Goal: Browse casually: Explore the website without a specific task or goal

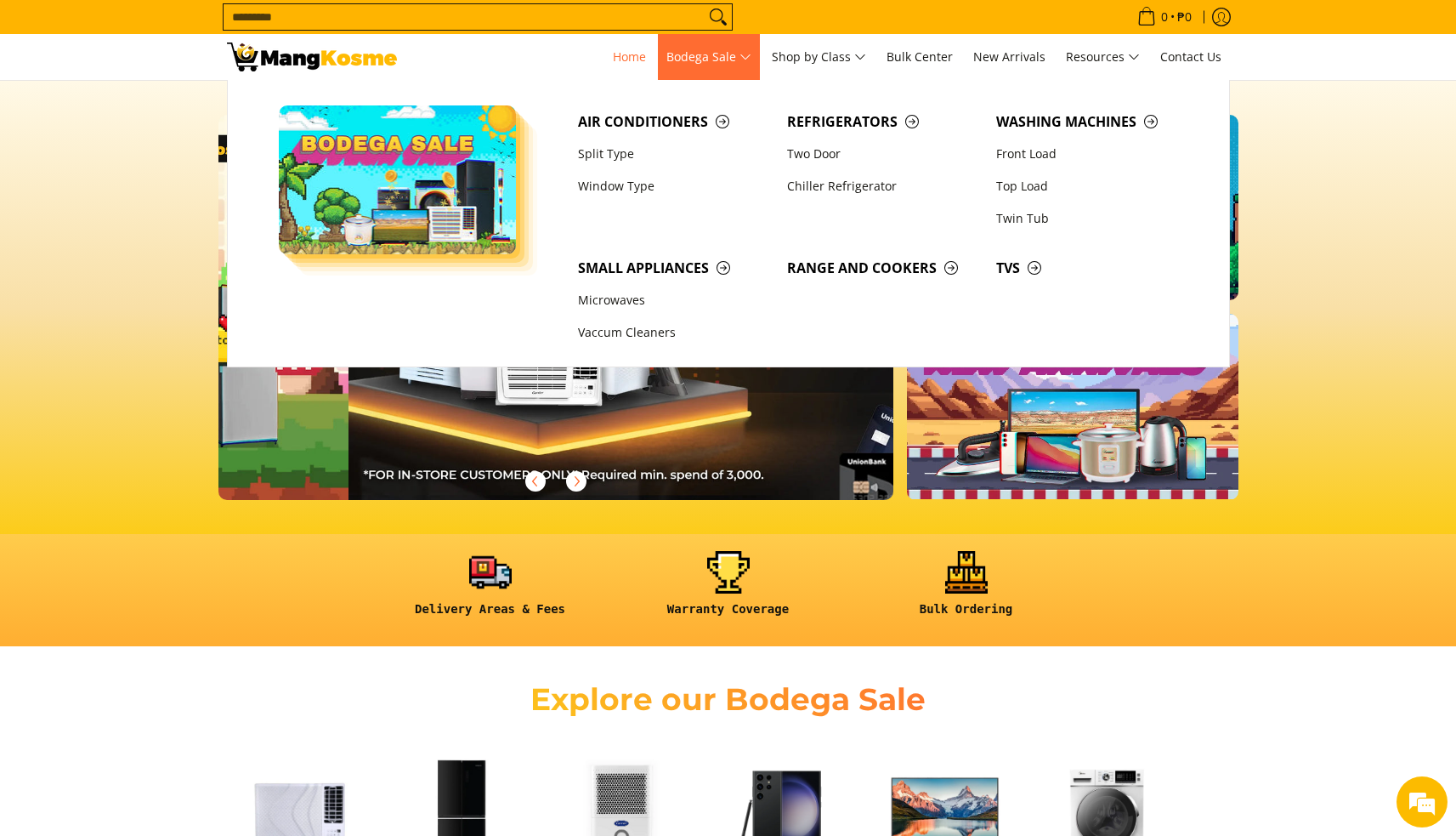
scroll to position [0, 676]
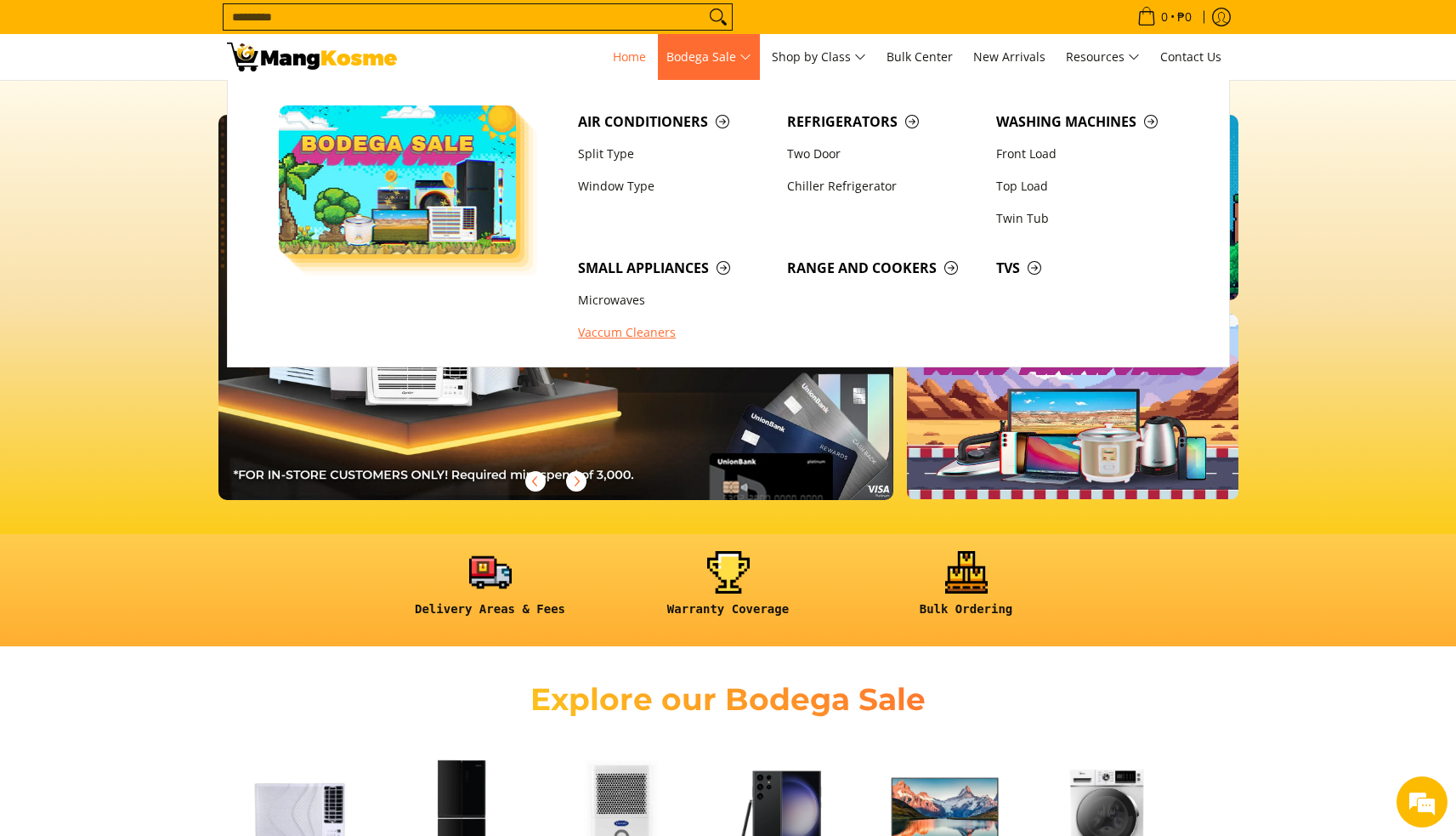
click at [621, 328] on link "Vaccum Cleaners" at bounding box center [674, 333] width 210 height 32
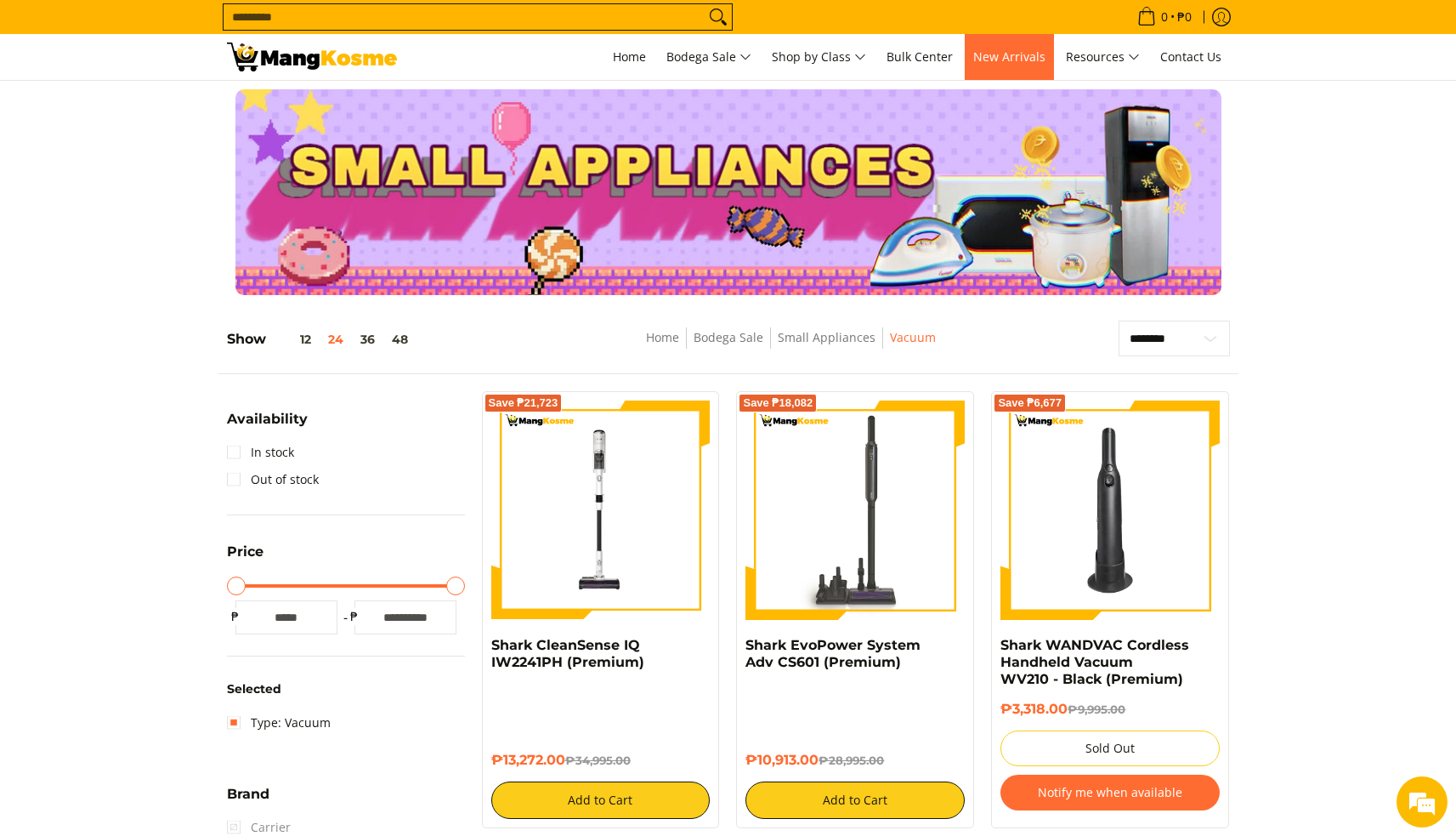
click at [995, 65] on link "New Arrivals" at bounding box center [1009, 58] width 89 height 46
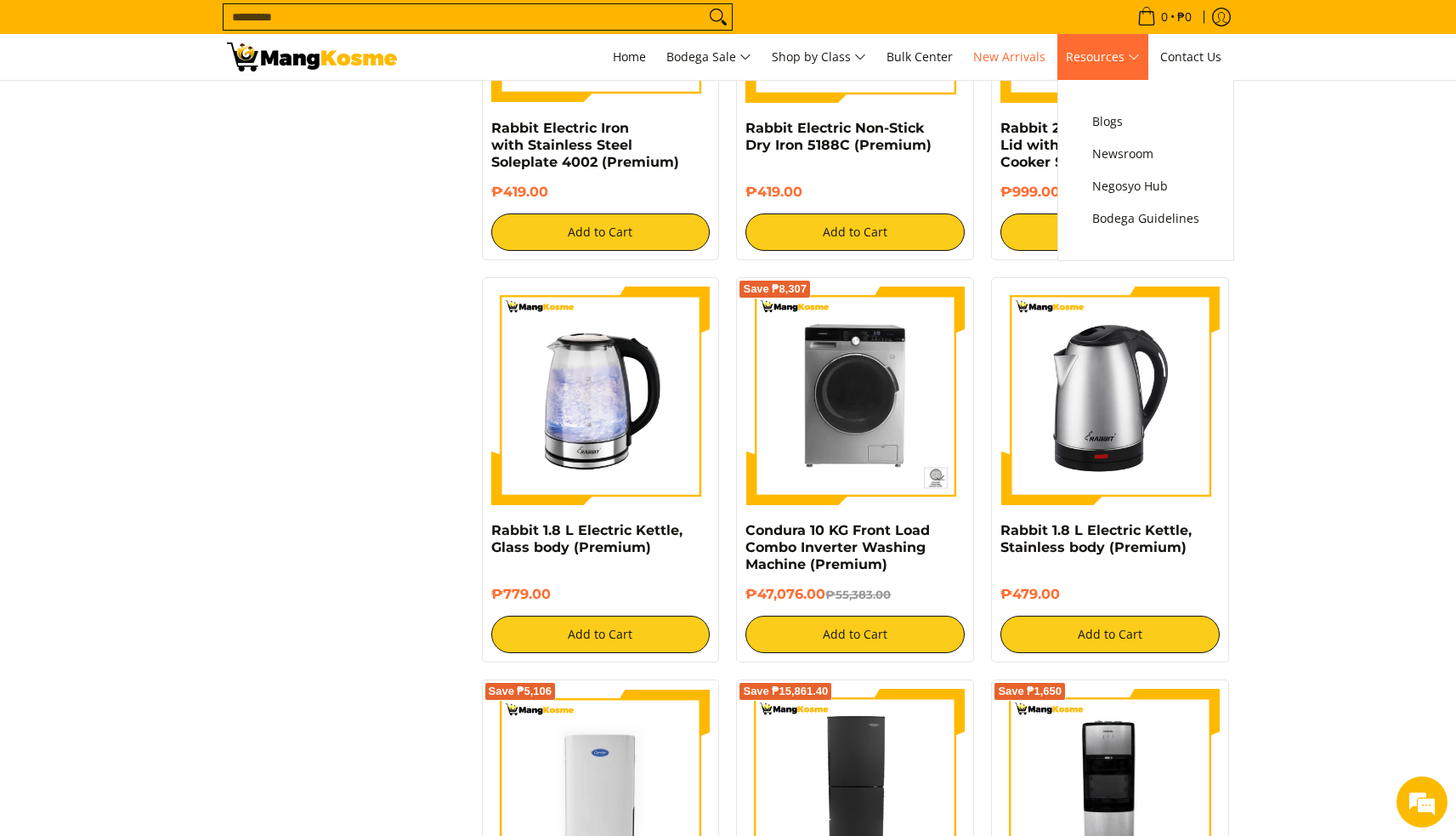
click at [1094, 59] on span "Resources" at bounding box center [1104, 57] width 74 height 21
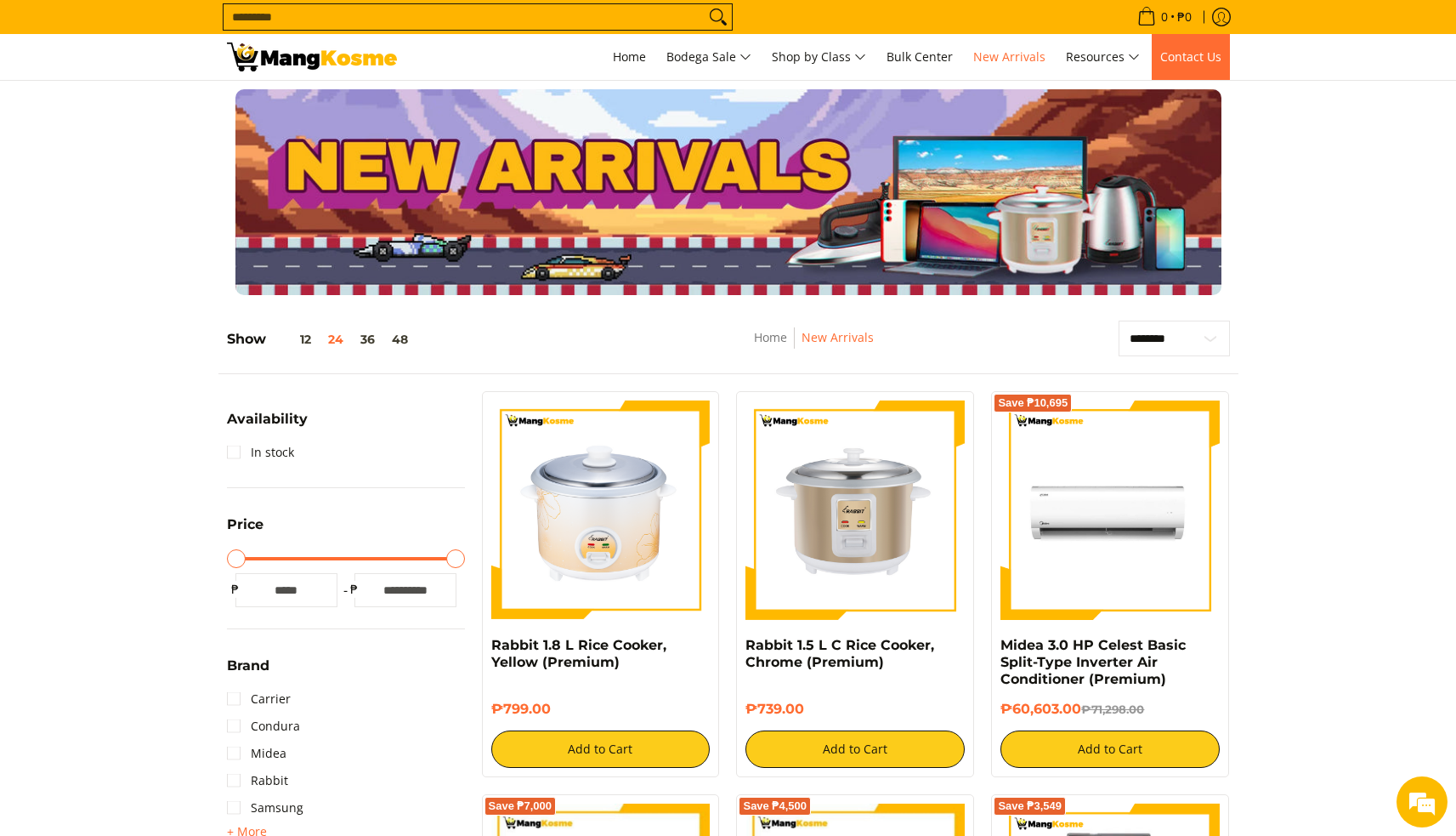
click at [1202, 60] on span "Contact Us" at bounding box center [1191, 56] width 61 height 16
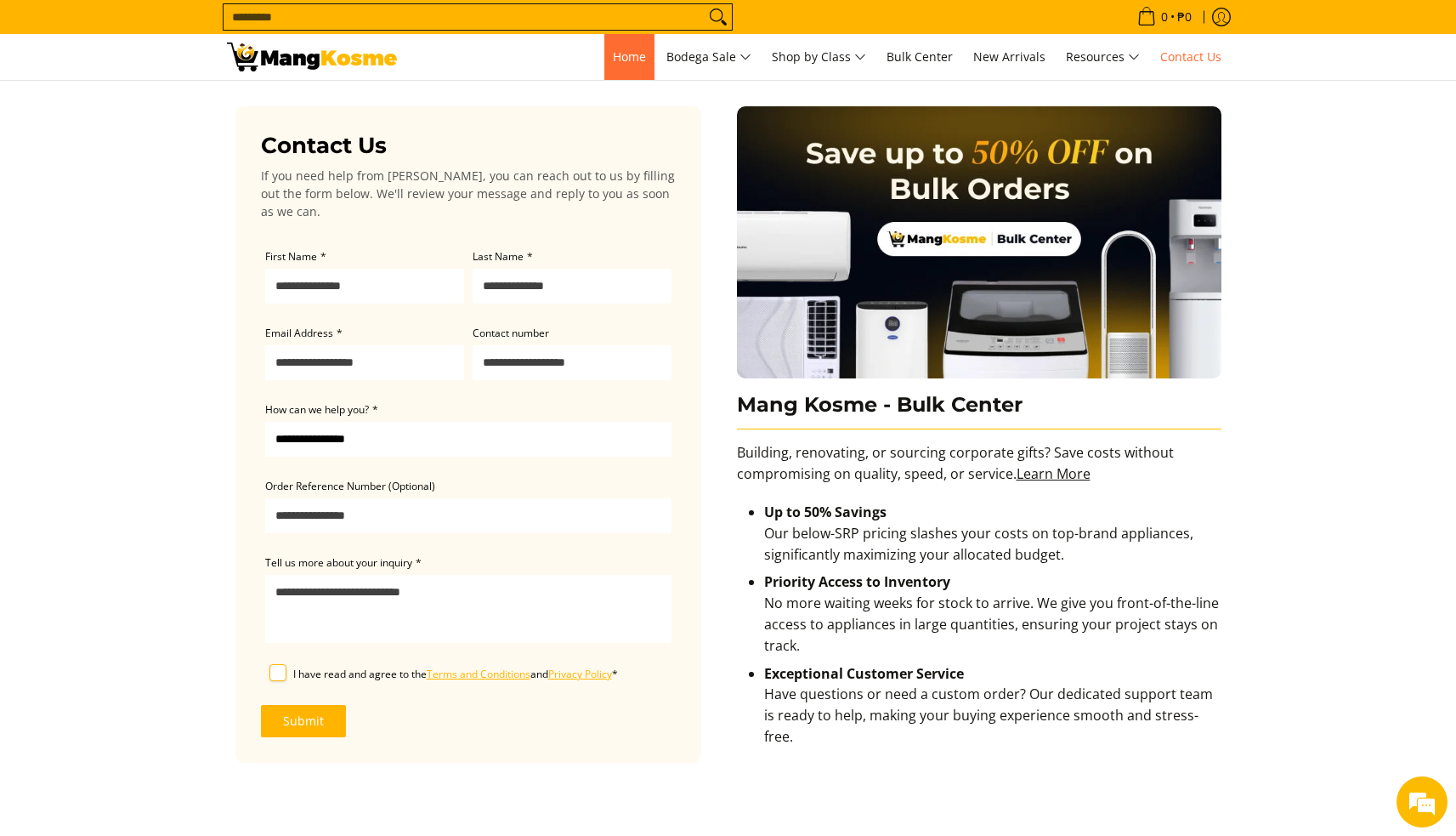
click at [619, 62] on span "Home" at bounding box center [630, 56] width 33 height 16
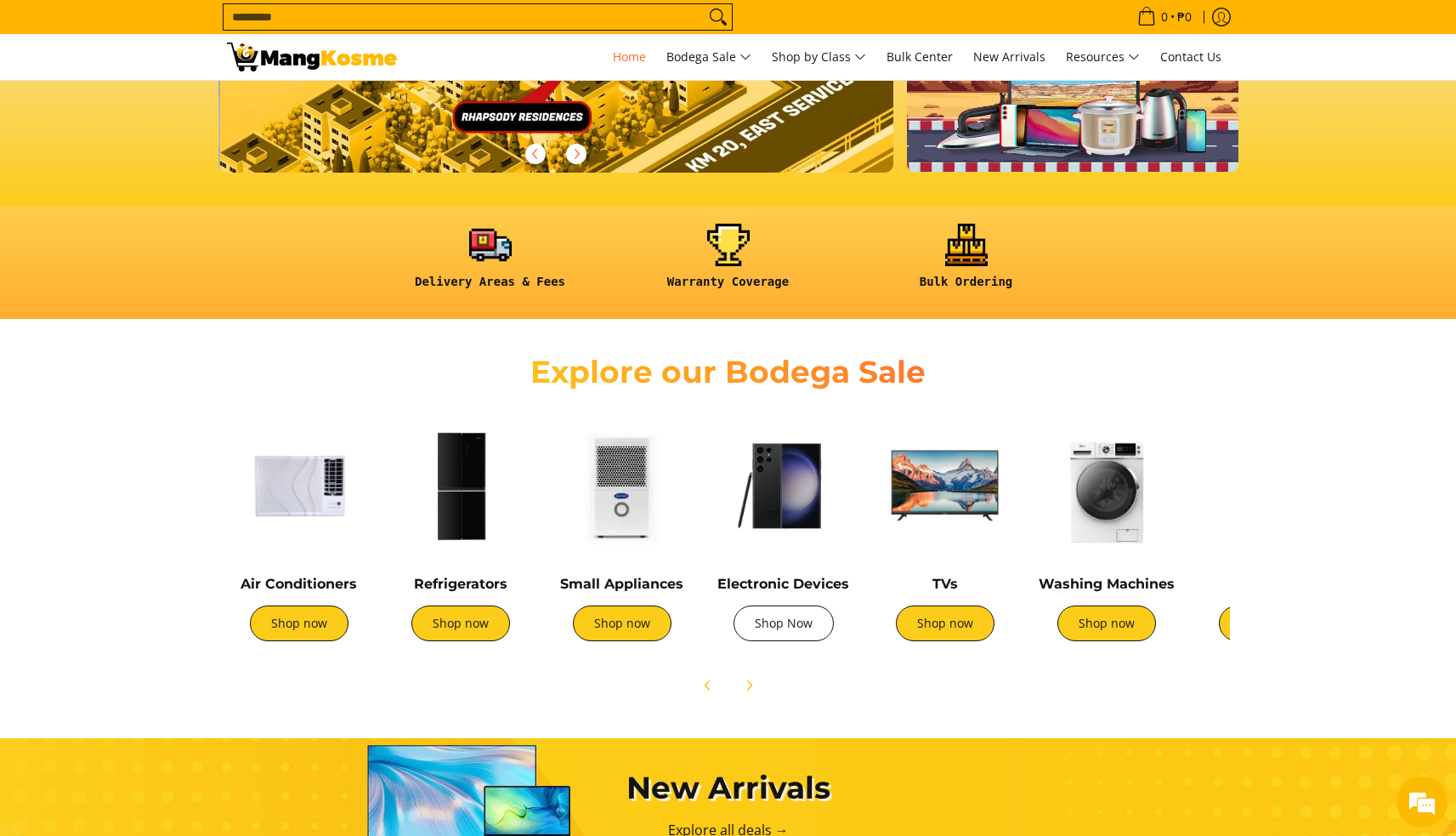
scroll to position [0, 2027]
click at [952, 629] on link "Shop now" at bounding box center [945, 624] width 98 height 36
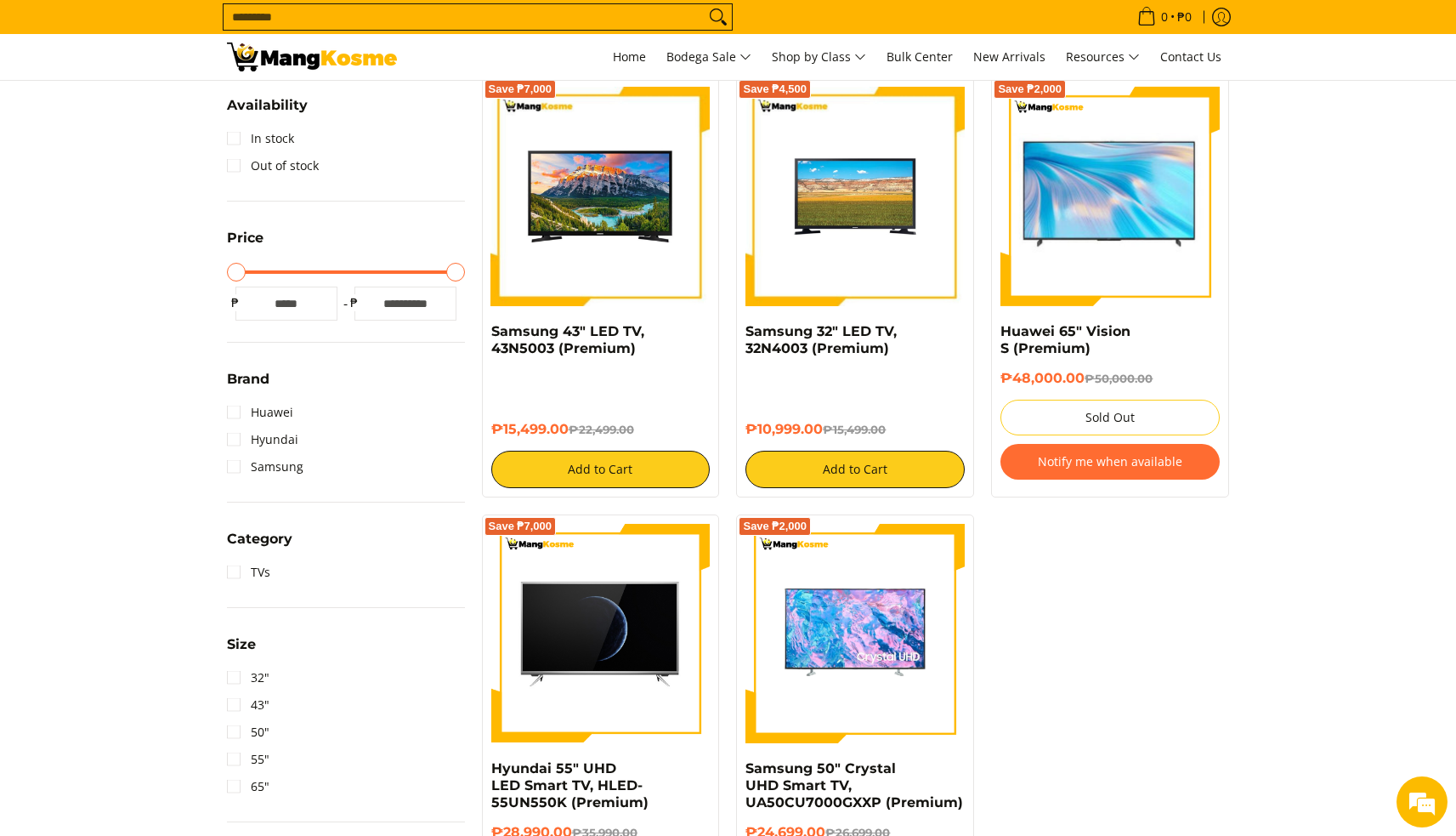
scroll to position [315, 0]
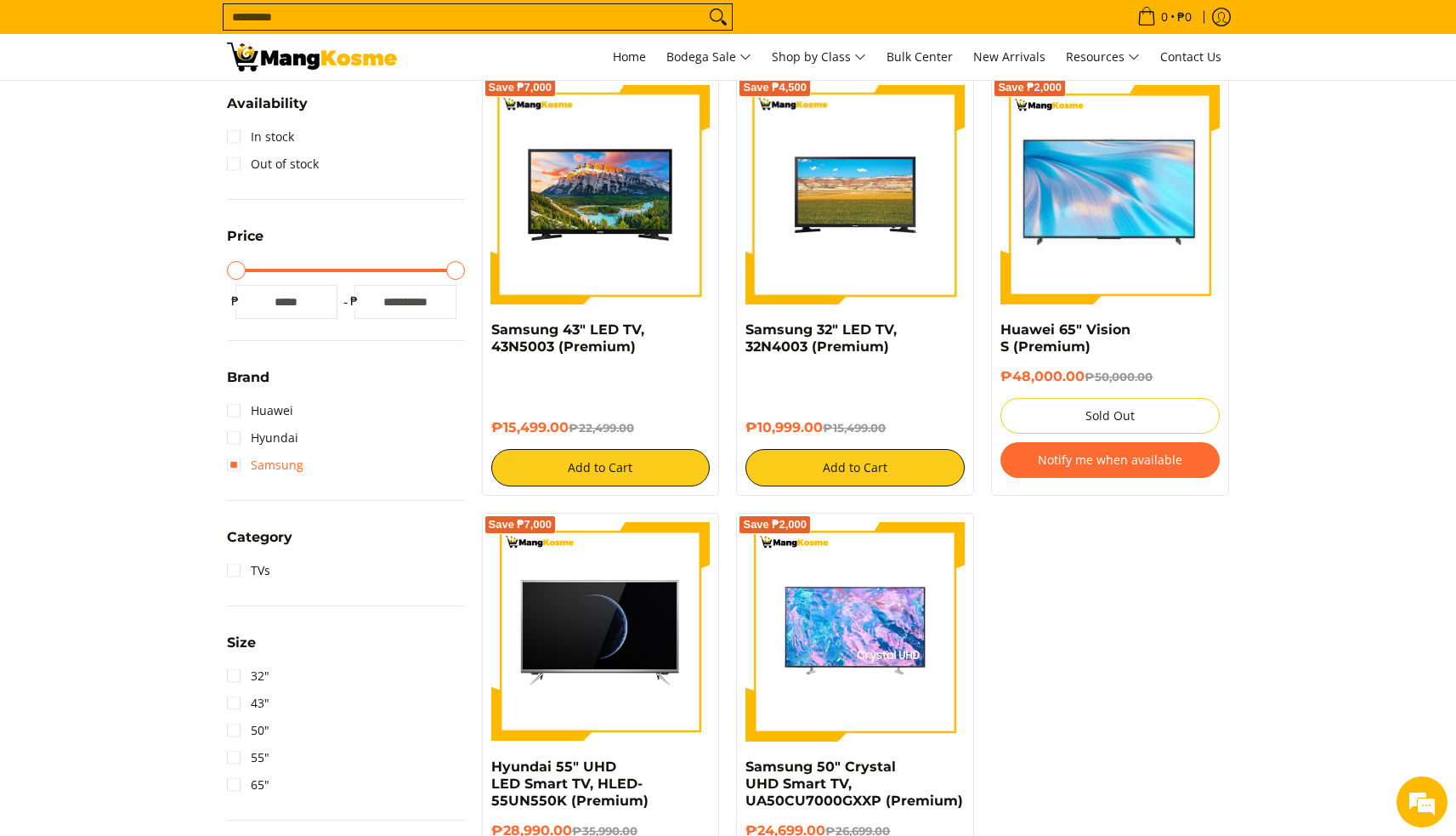
click at [239, 465] on link "Samsung" at bounding box center [265, 465] width 77 height 27
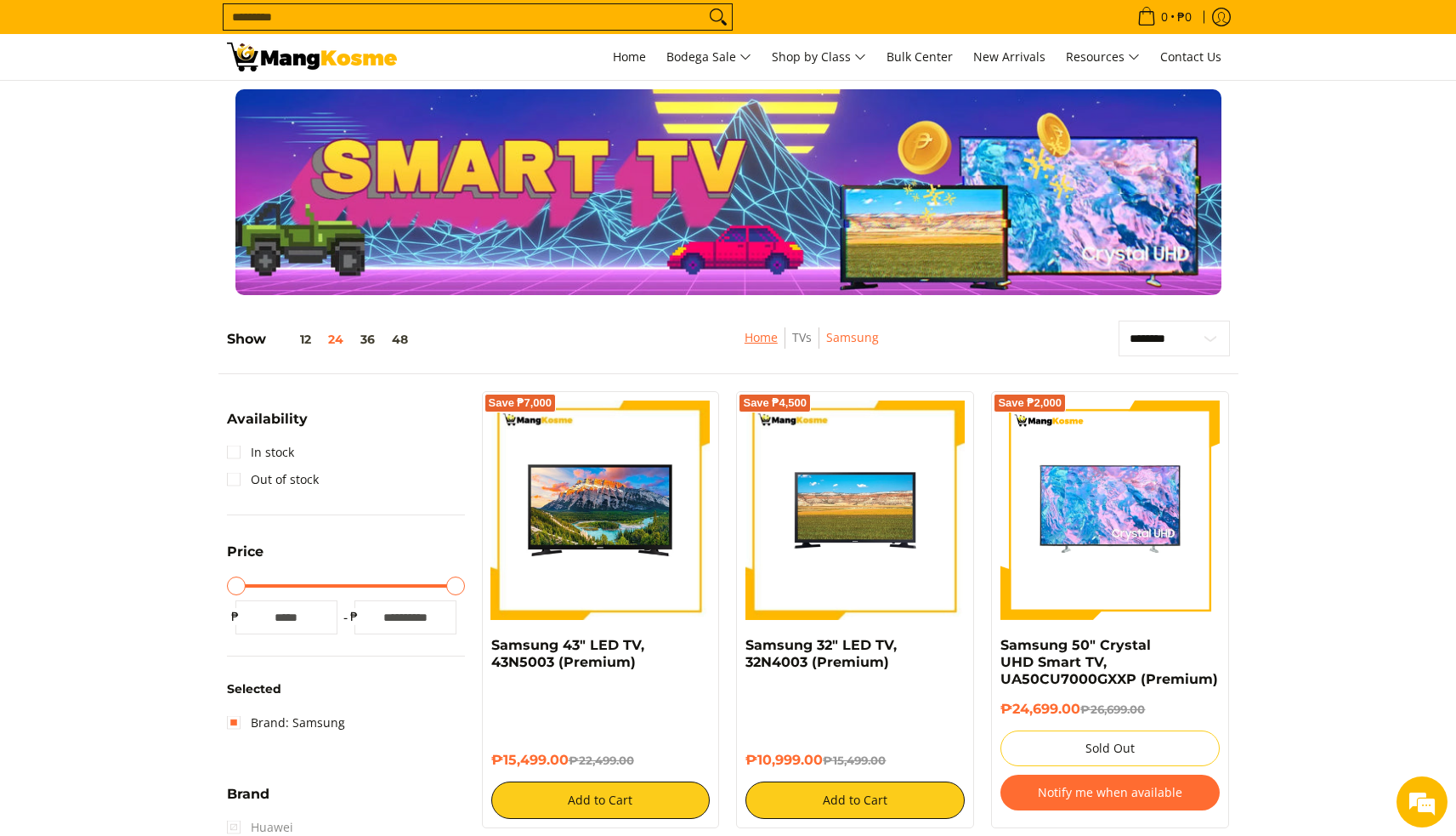
click at [768, 339] on link "Home" at bounding box center [761, 337] width 33 height 16
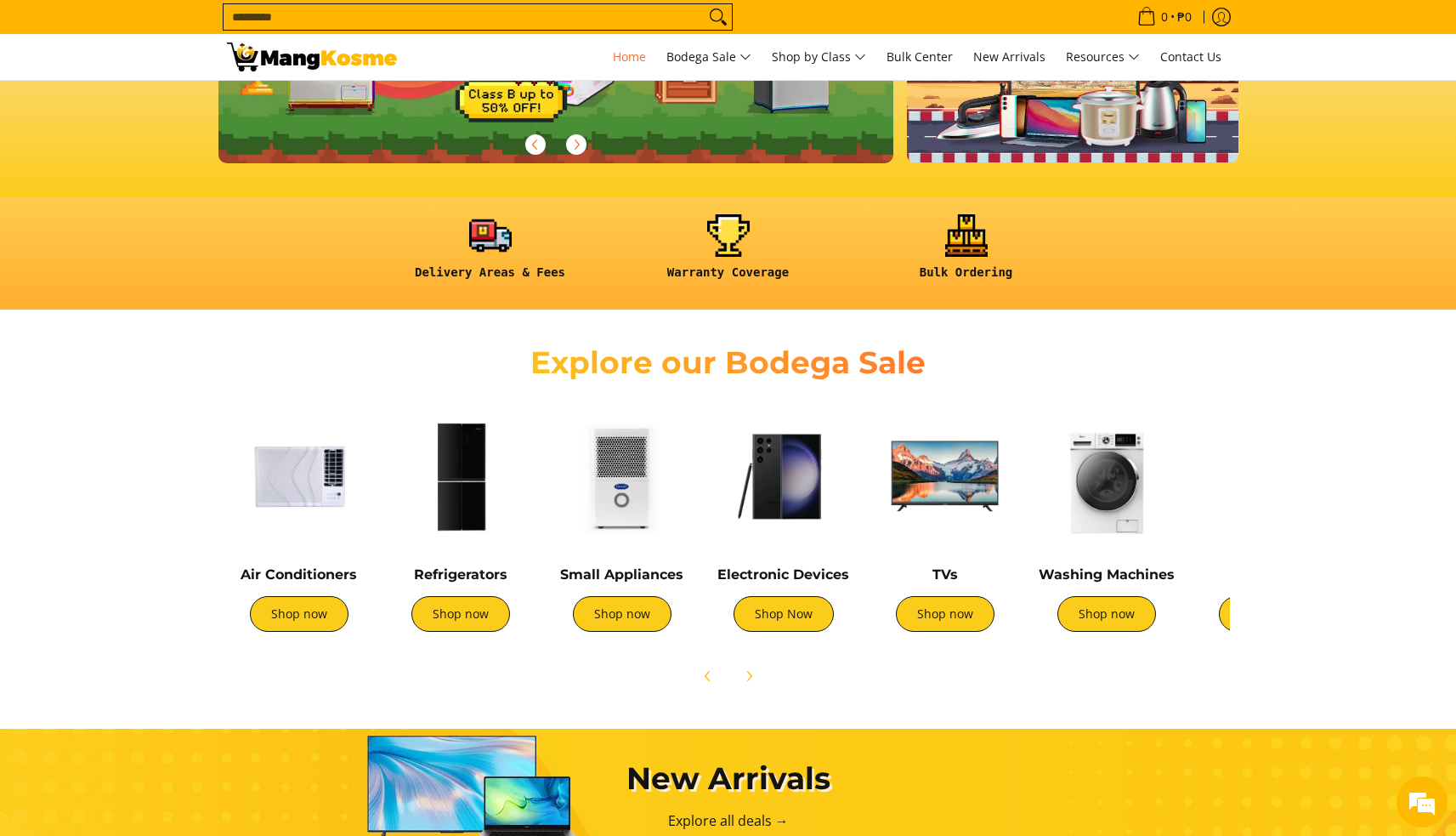
scroll to position [357, 0]
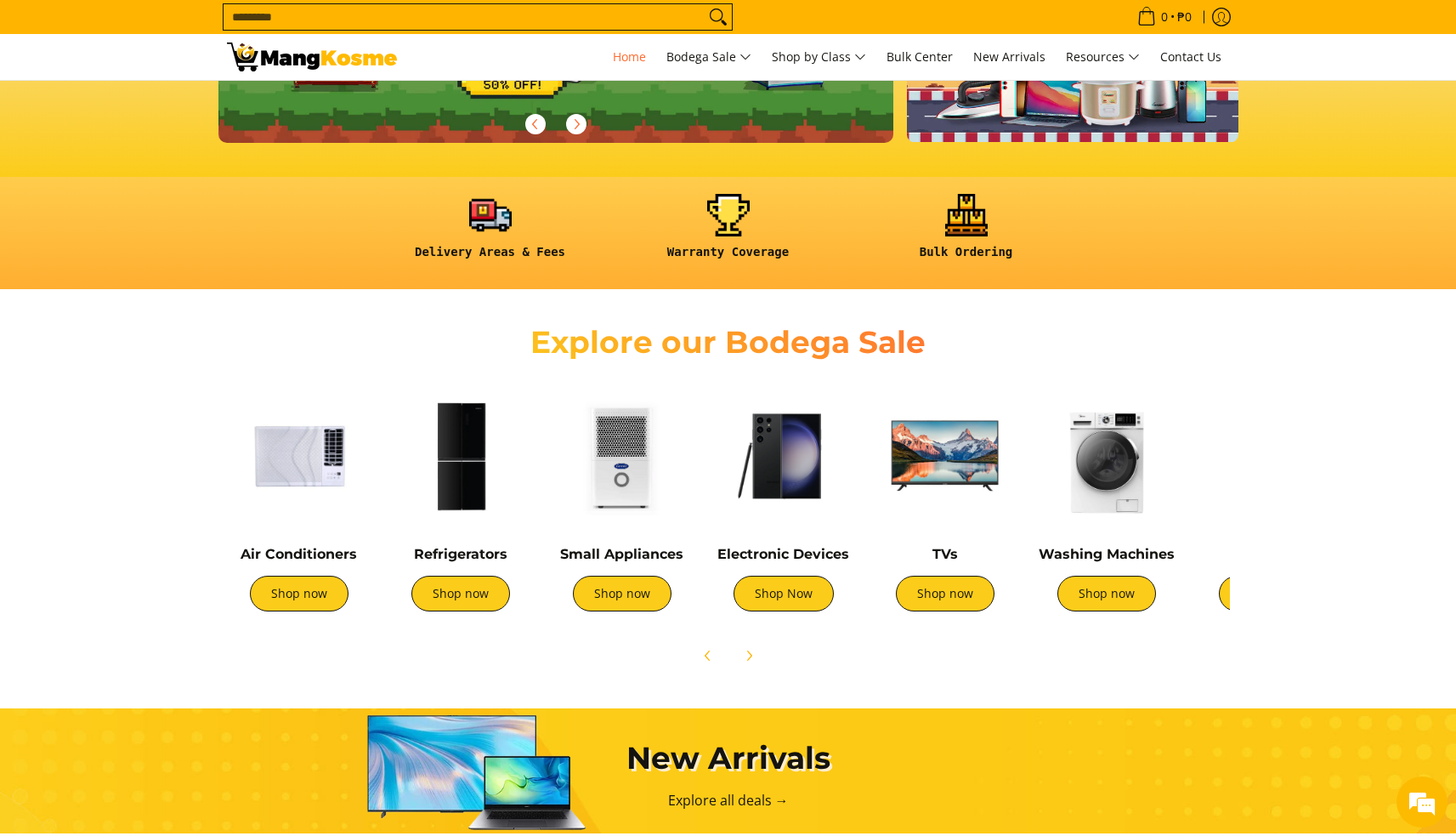
click at [798, 468] on img at bounding box center [784, 456] width 145 height 145
